Goal: Check status: Check status

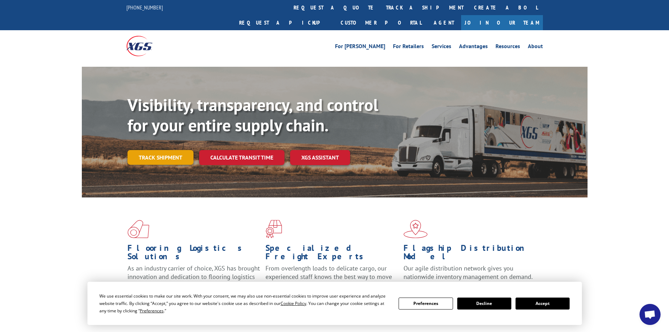
click at [183, 150] on link "Track shipment" at bounding box center [160, 157] width 66 height 15
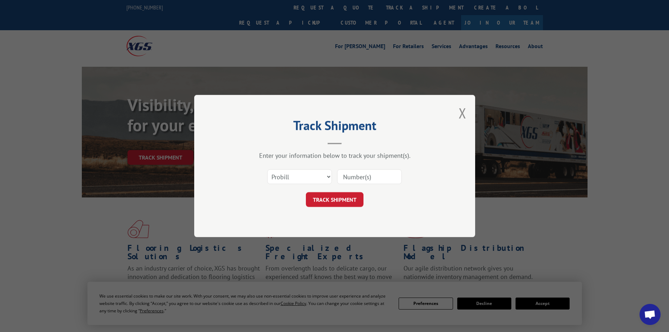
click at [356, 174] on input at bounding box center [369, 176] width 65 height 15
type input "17402995"
click button "TRACK SHIPMENT" at bounding box center [335, 199] width 58 height 15
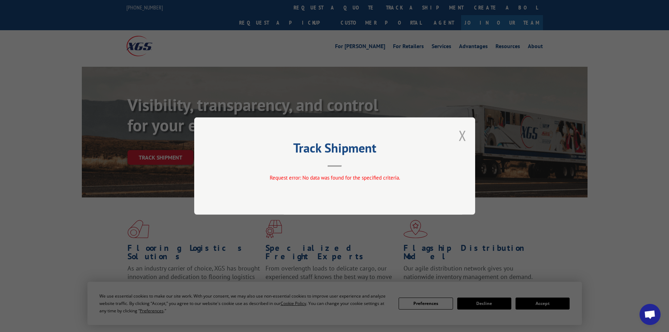
click at [463, 138] on button "Close modal" at bounding box center [463, 135] width 8 height 19
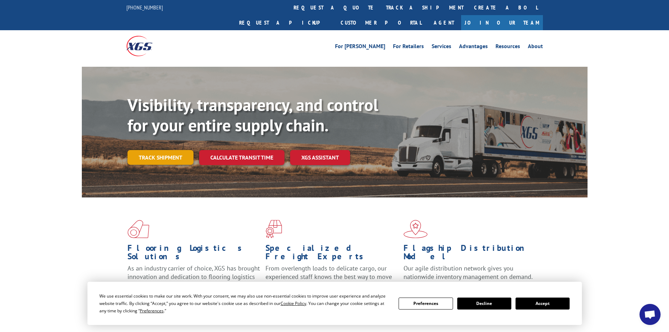
click at [157, 150] on link "Track shipment" at bounding box center [160, 157] width 66 height 15
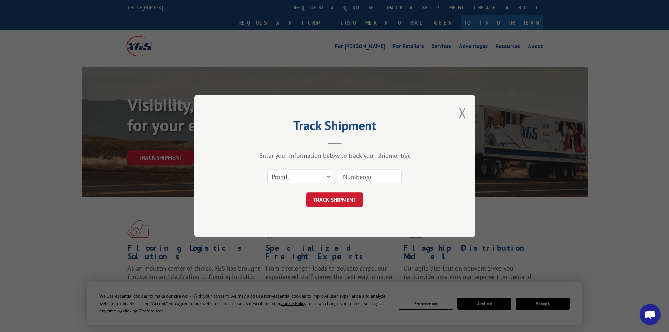
click at [372, 175] on input at bounding box center [369, 176] width 65 height 15
type input "17402995"
click button "TRACK SHIPMENT" at bounding box center [335, 199] width 58 height 15
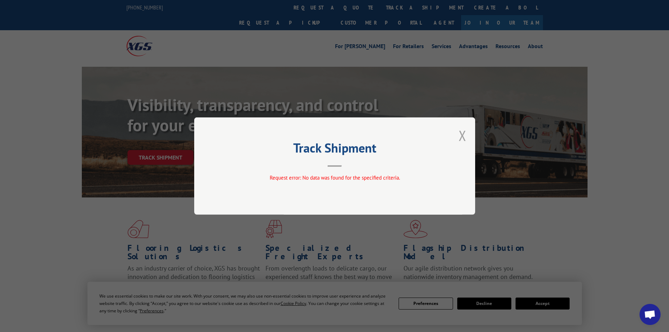
click at [463, 138] on button "Close modal" at bounding box center [463, 135] width 8 height 19
